Goal: Ask a question

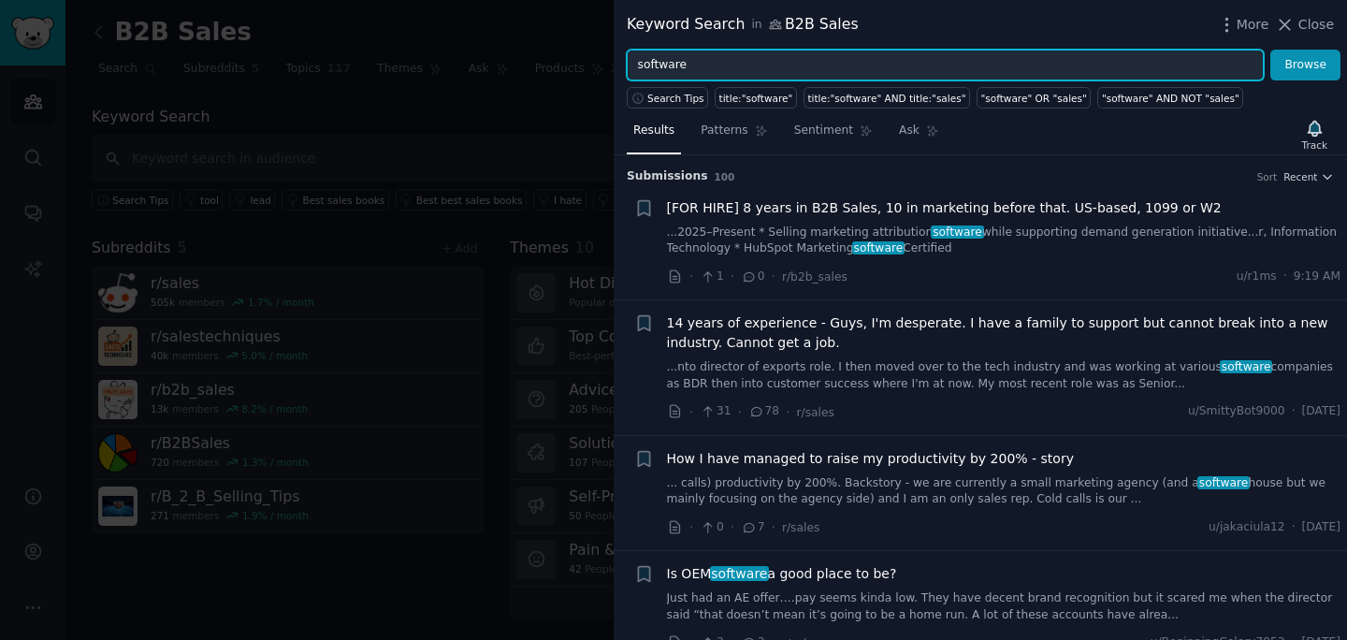
click at [689, 67] on input "software" at bounding box center [945, 66] width 637 height 32
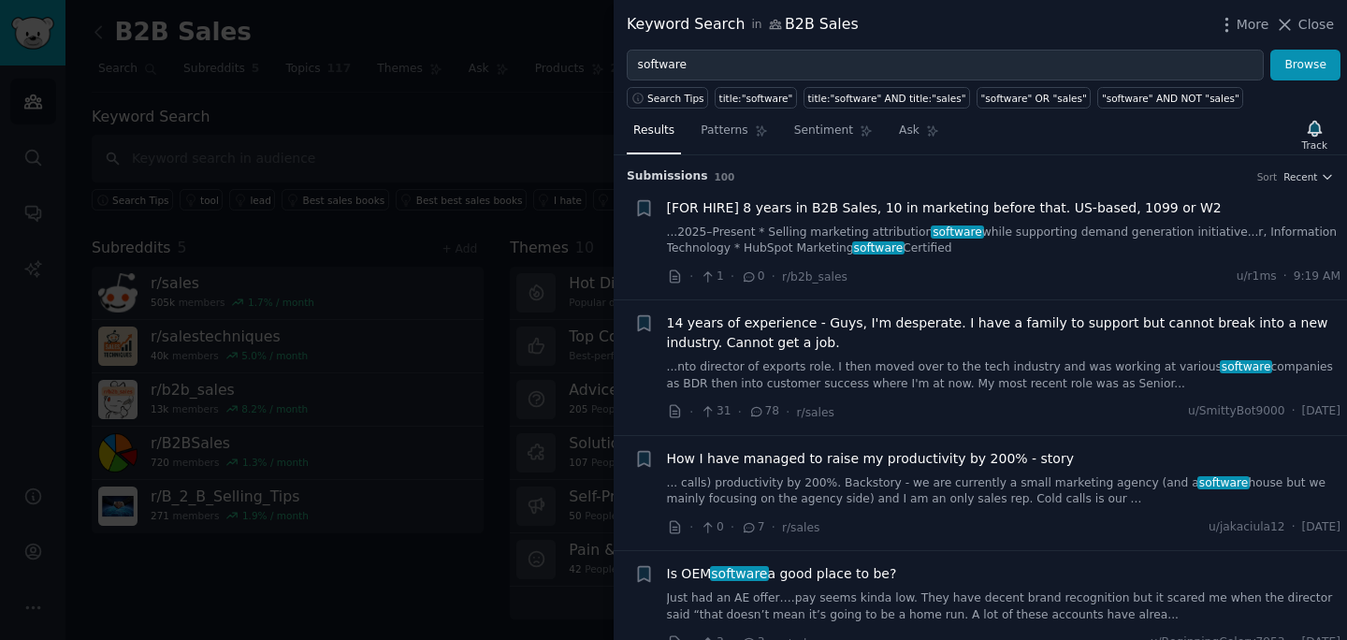
click at [527, 122] on div at bounding box center [673, 320] width 1347 height 640
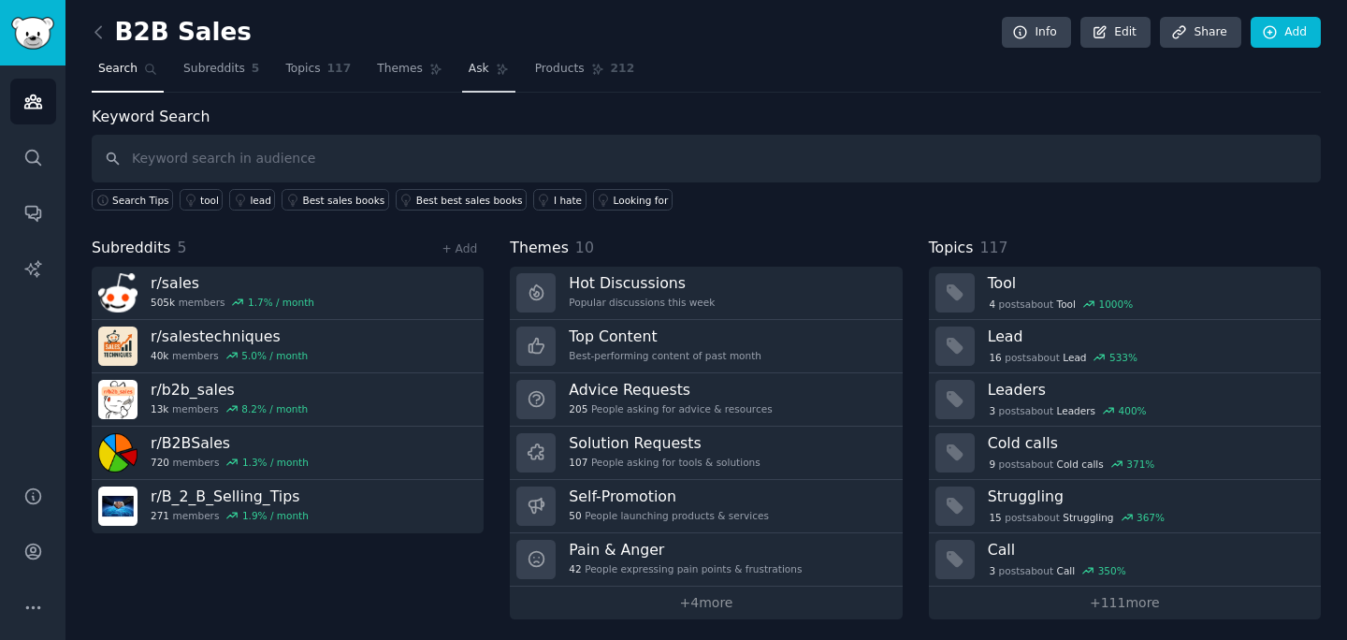
click at [497, 67] on icon at bounding box center [502, 70] width 10 height 10
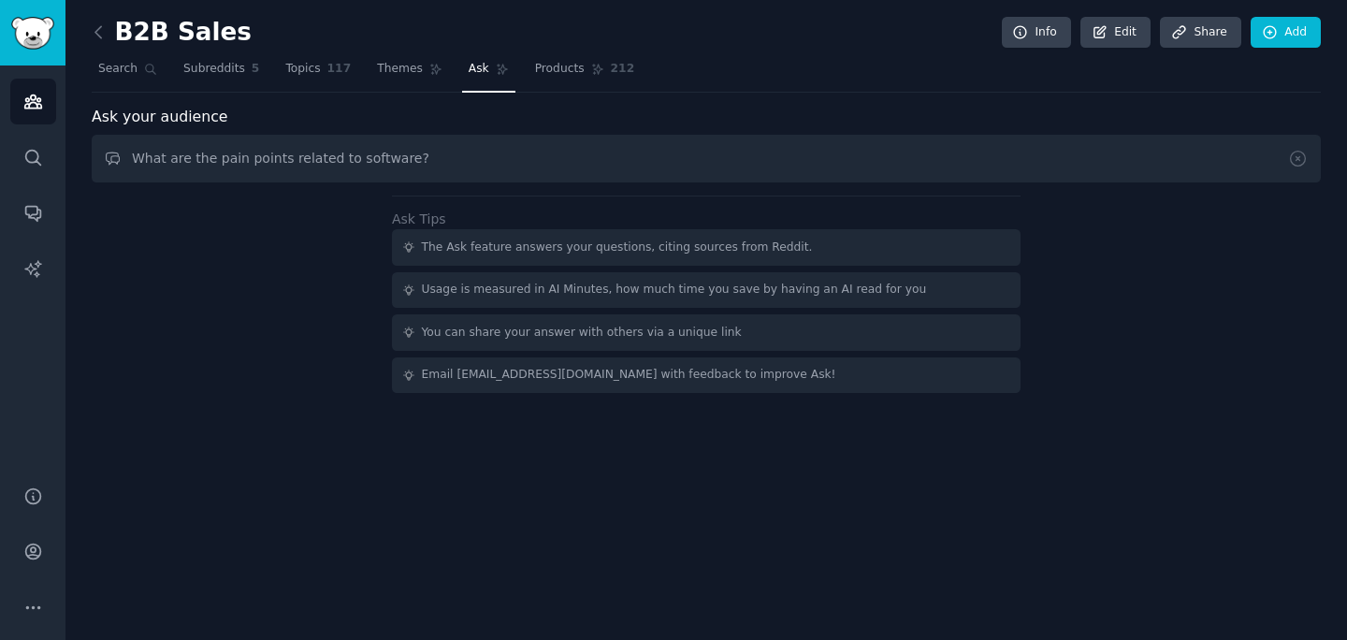
type input "What are the pain points related to software?"
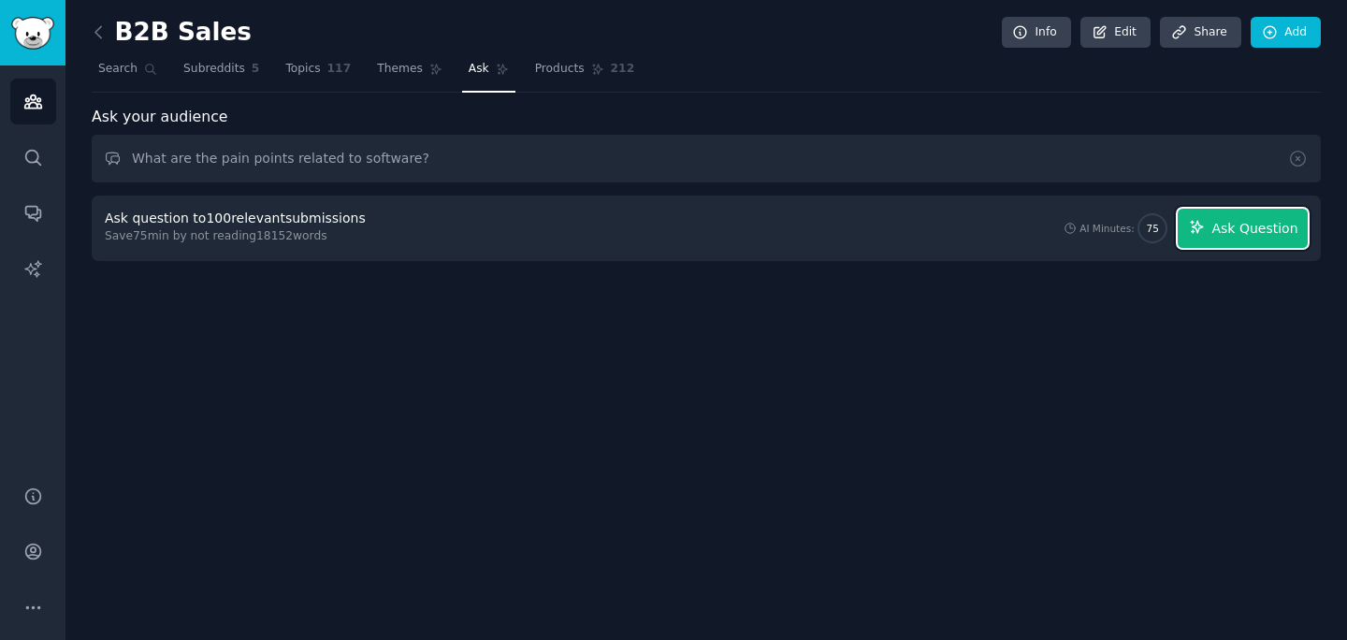
click at [1215, 217] on button "Ask Question" at bounding box center [1242, 228] width 130 height 39
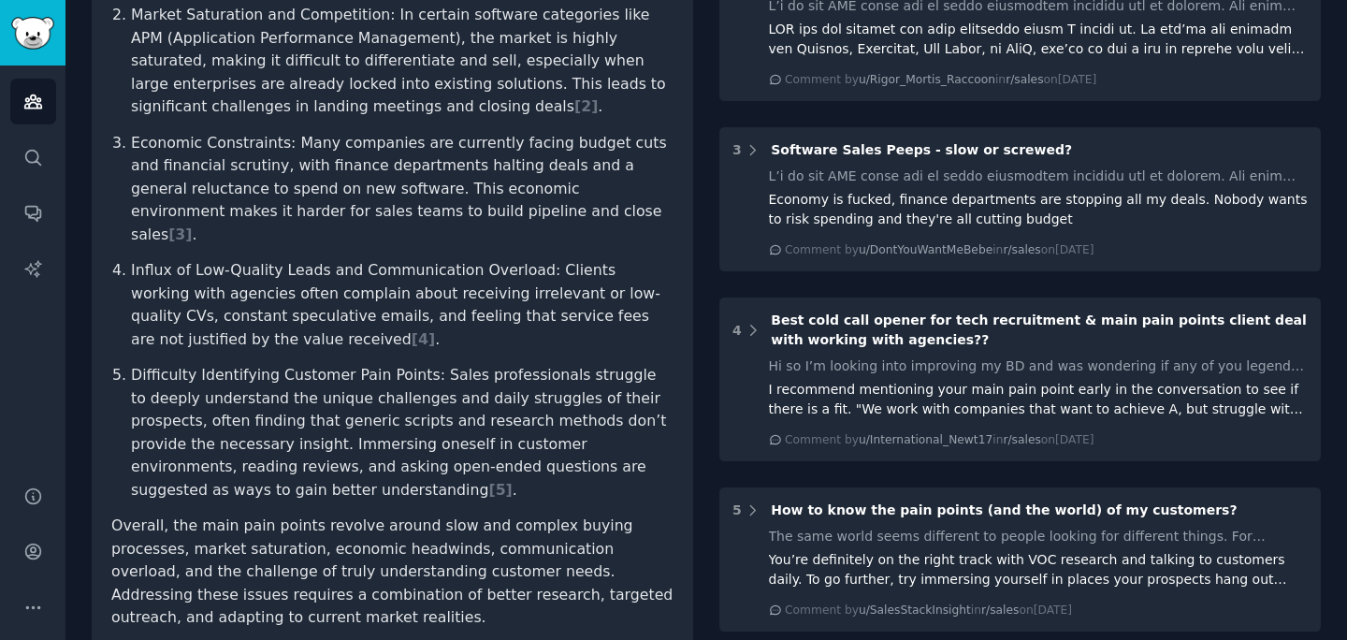
scroll to position [421, 0]
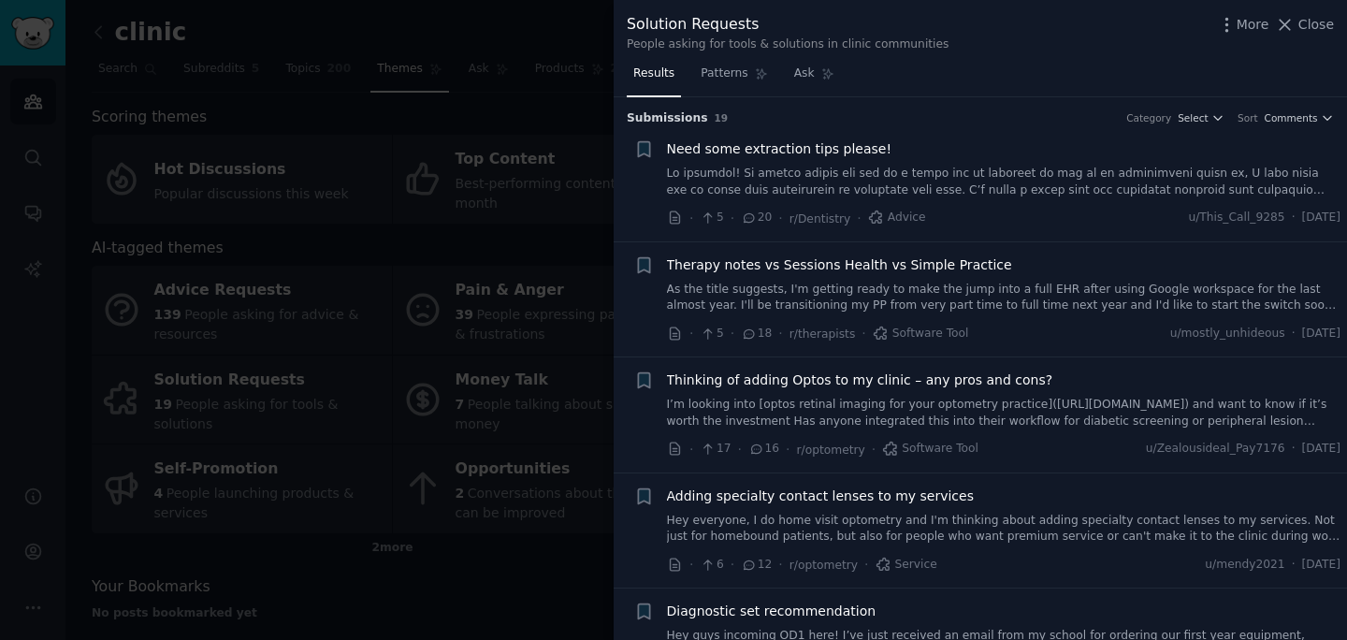
scroll to position [108, 0]
